Goal: Task Accomplishment & Management: Manage account settings

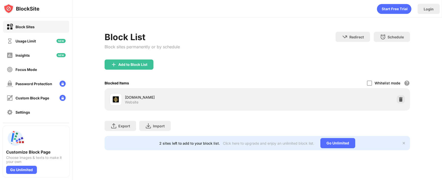
click at [419, 128] on div "Block List Block sites permanently or by schedule Redirect Choose a site to be …" at bounding box center [257, 91] width 369 height 147
click at [401, 100] on img at bounding box center [400, 99] width 5 height 5
